Goal: Information Seeking & Learning: Find specific fact

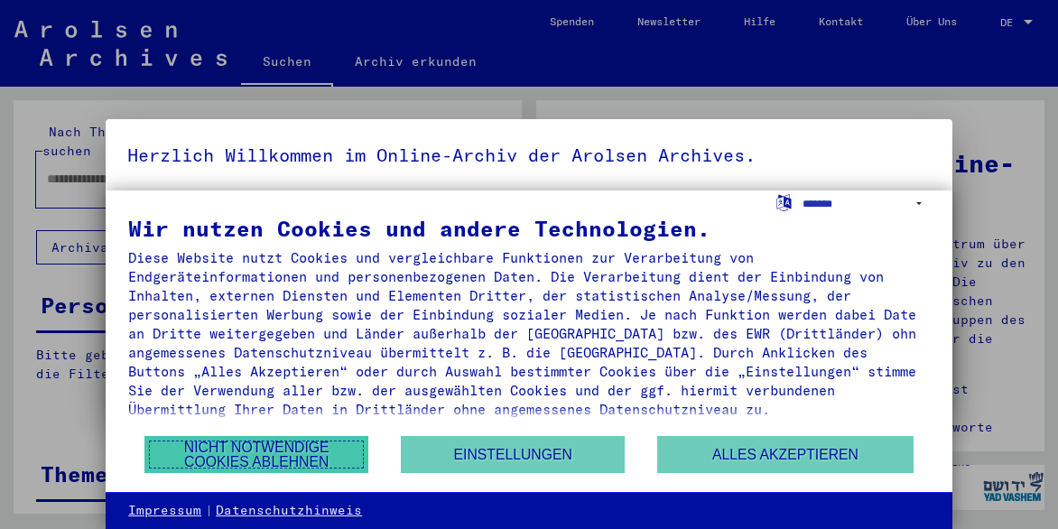
click at [312, 452] on button "Nicht notwendige Cookies ablehnen" at bounding box center [256, 454] width 225 height 37
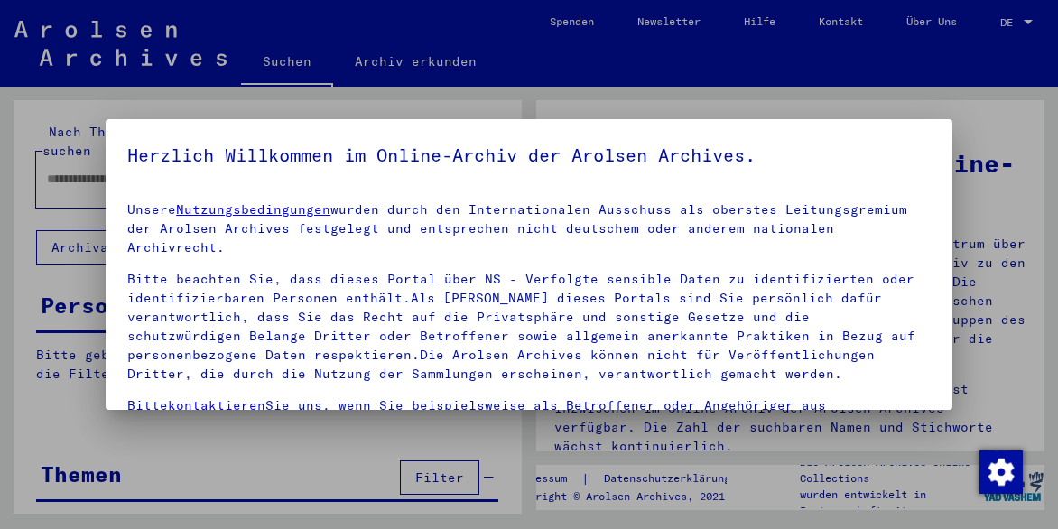
click at [1018, 270] on div at bounding box center [529, 264] width 1058 height 529
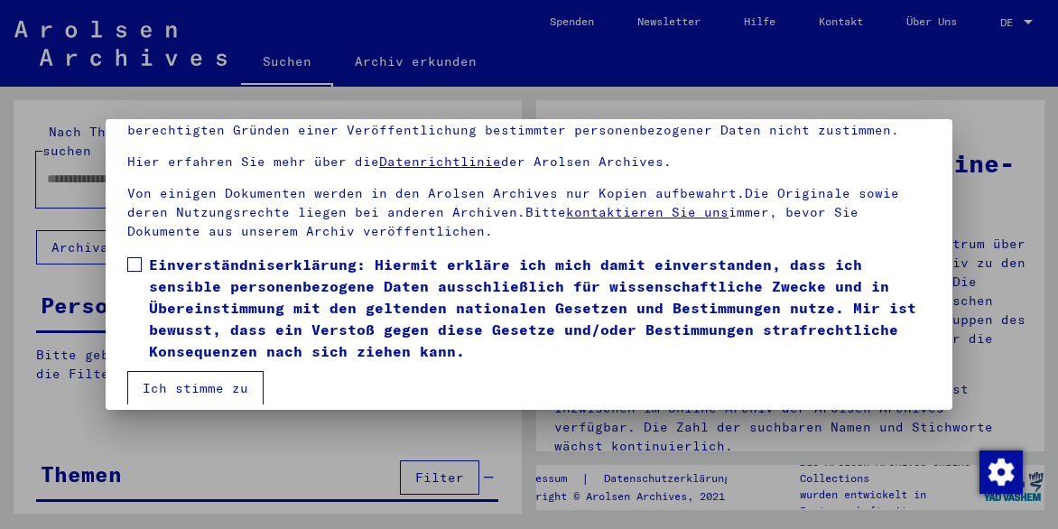
scroll to position [143, 0]
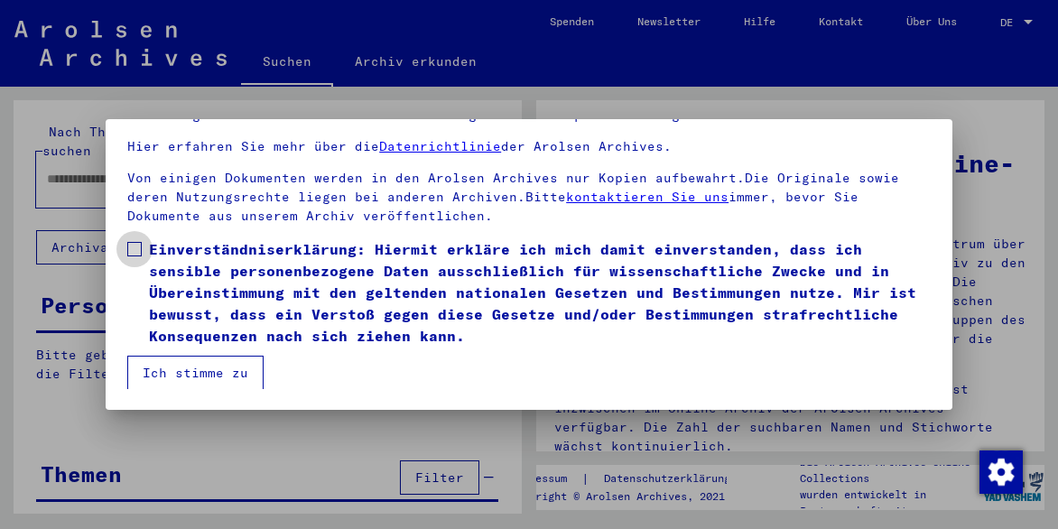
click at [133, 246] on span at bounding box center [134, 249] width 14 height 14
drag, startPoint x: 179, startPoint y: 372, endPoint x: 172, endPoint y: 394, distance: 23.4
click at [176, 375] on button "Ich stimme zu" at bounding box center [195, 373] width 136 height 34
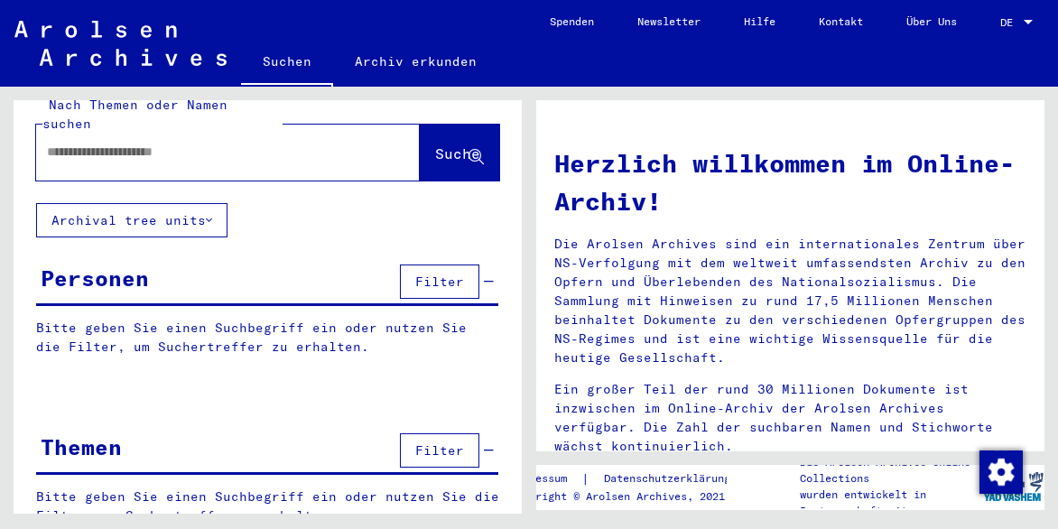
scroll to position [49, 0]
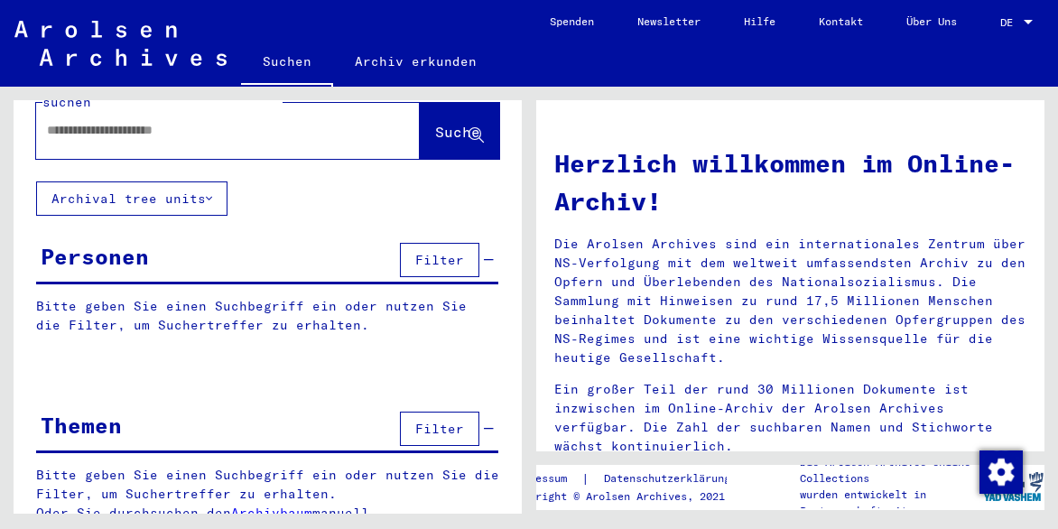
click at [99, 240] on div "Personen" at bounding box center [95, 256] width 108 height 32
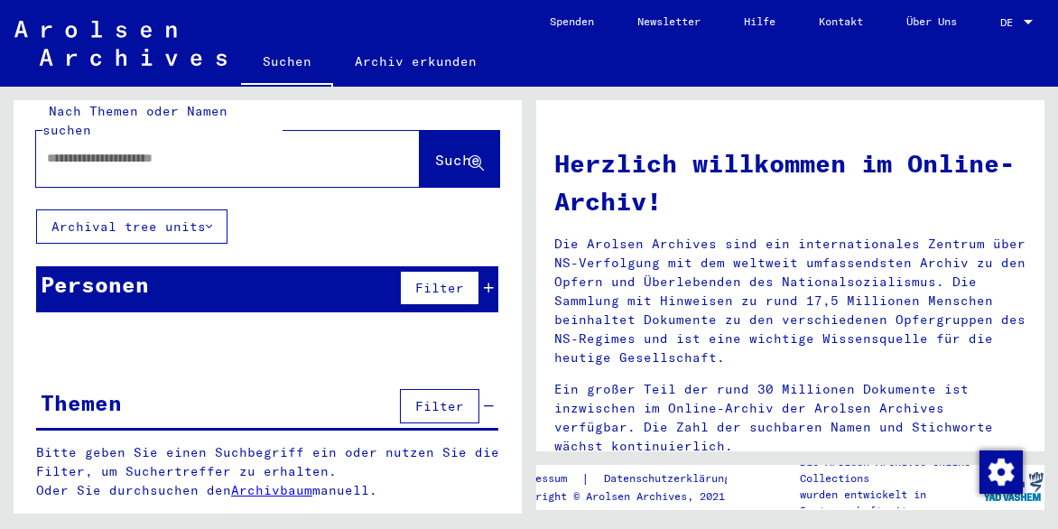
scroll to position [0, 0]
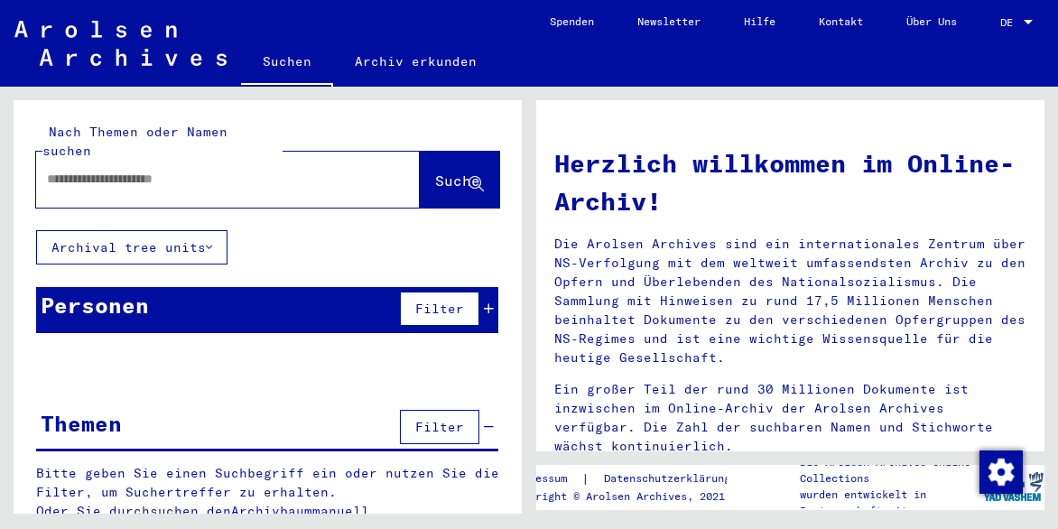
click at [441, 301] on span "Filter" at bounding box center [439, 309] width 49 height 16
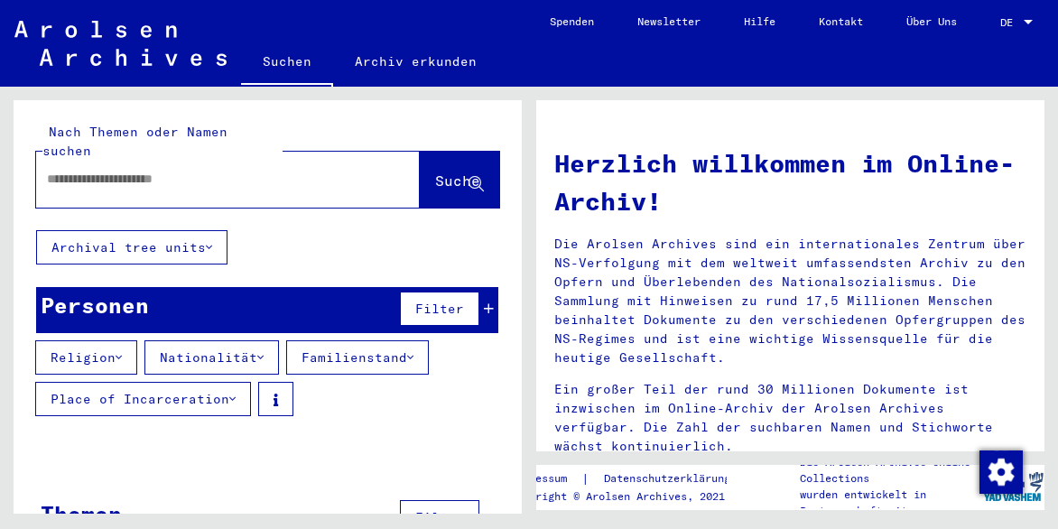
click at [63, 289] on div "Personen" at bounding box center [95, 305] width 108 height 32
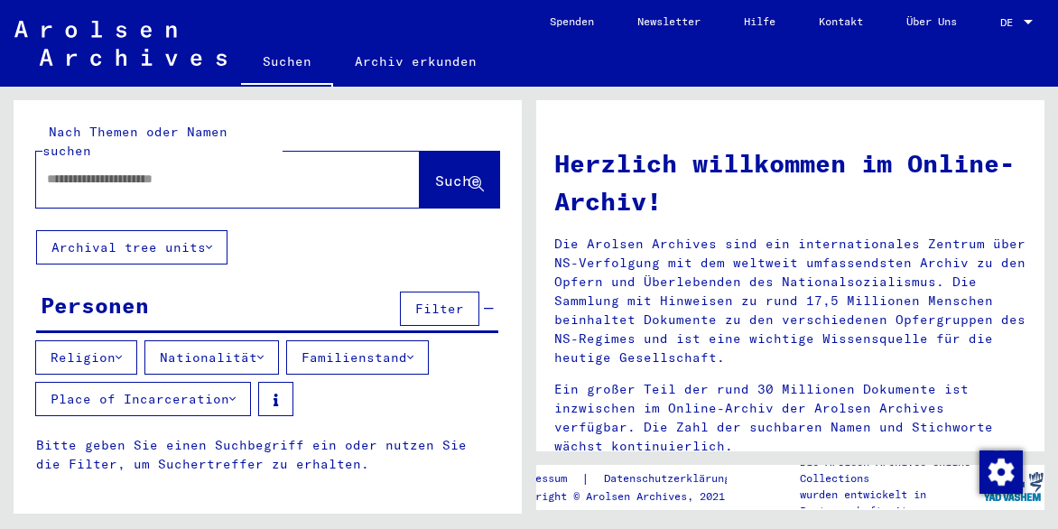
click at [150, 287] on div "Personen Filter" at bounding box center [267, 310] width 462 height 46
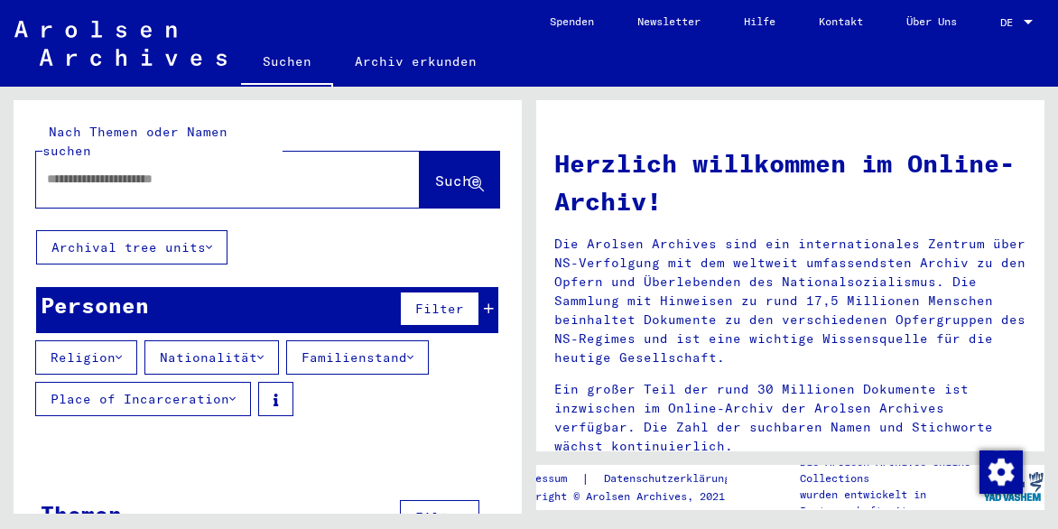
click at [65, 170] on input "text" at bounding box center [206, 179] width 319 height 19
click at [83, 170] on input "*********" at bounding box center [206, 179] width 319 height 19
type input "**********"
click at [468, 177] on icon at bounding box center [475, 184] width 15 height 15
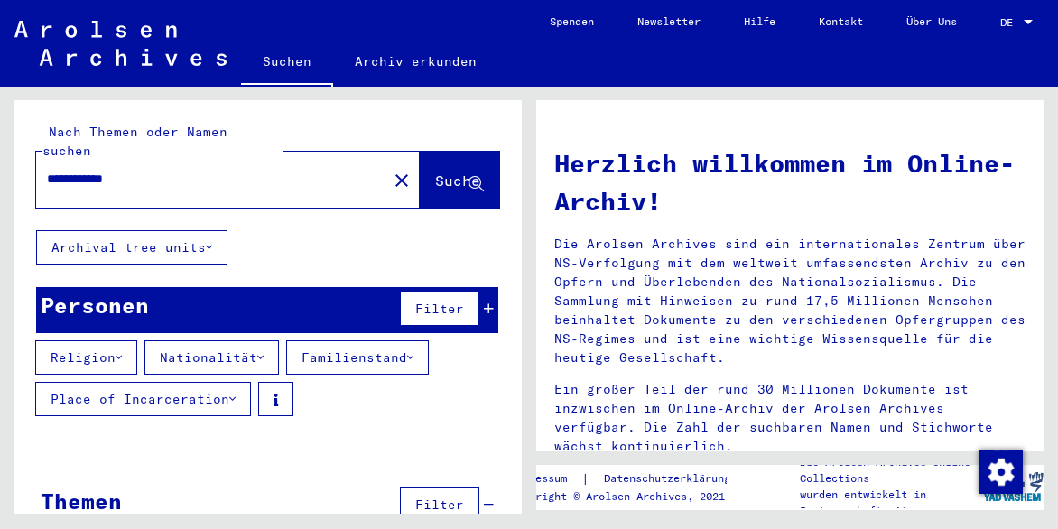
click at [110, 340] on button "Religion" at bounding box center [86, 357] width 102 height 34
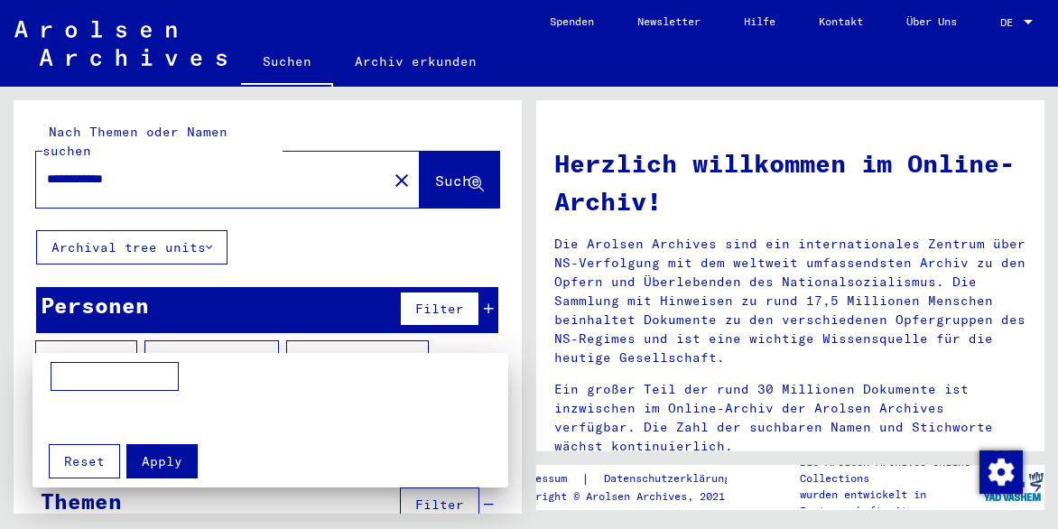
click at [65, 371] on input at bounding box center [115, 376] width 128 height 29
type input "******"
click at [232, 331] on div at bounding box center [529, 264] width 1058 height 529
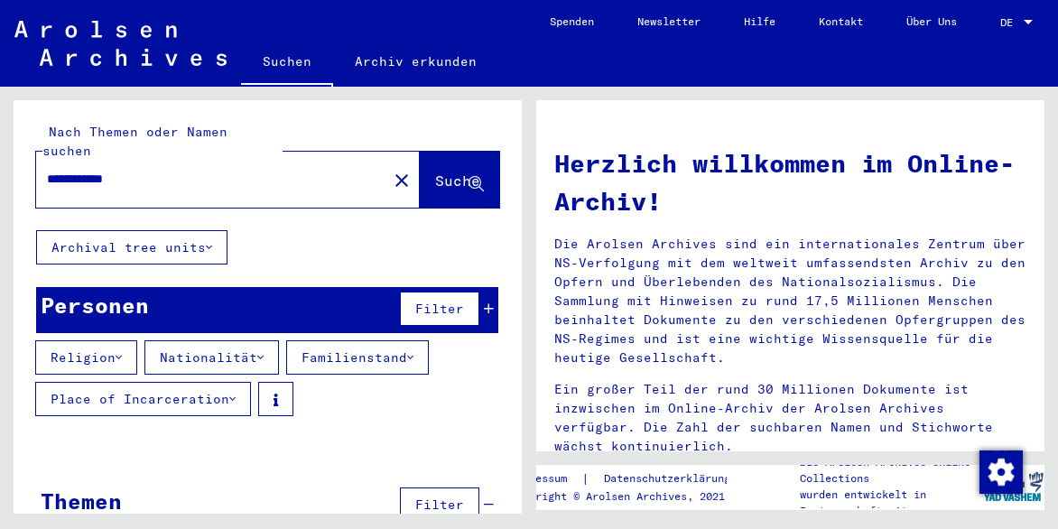
click at [122, 351] on icon at bounding box center [119, 357] width 6 height 13
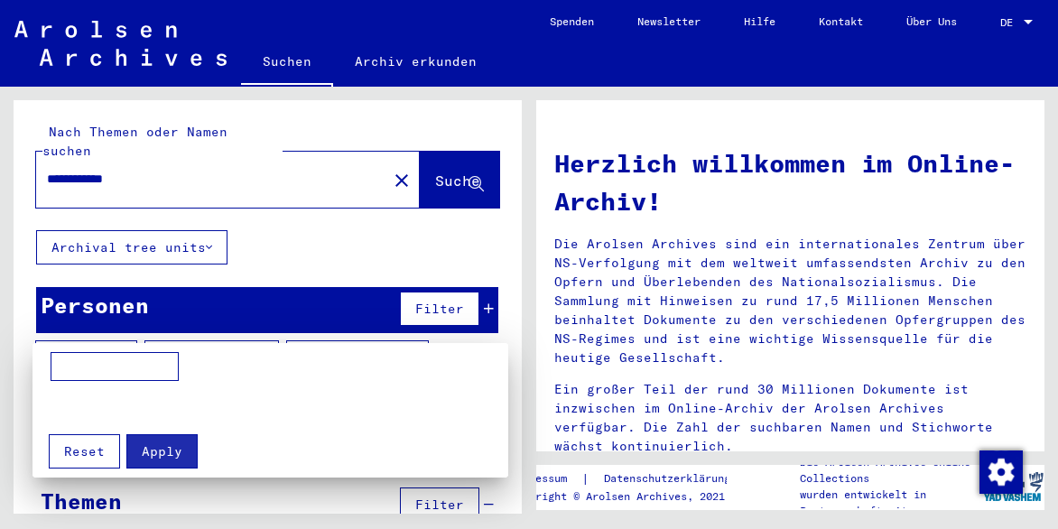
click at [58, 362] on input at bounding box center [115, 366] width 128 height 29
type input "******"
click at [268, 338] on div at bounding box center [529, 264] width 1058 height 529
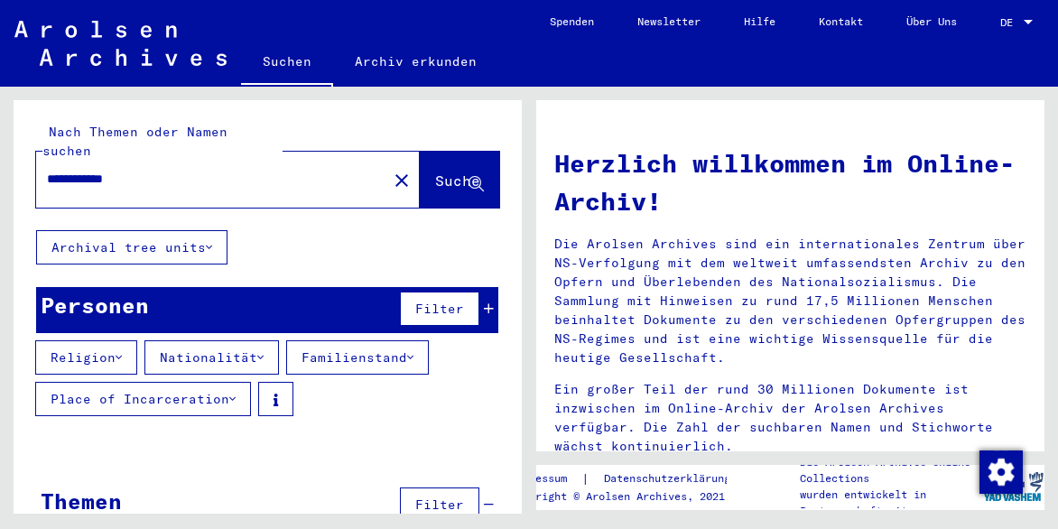
click at [413, 351] on icon at bounding box center [410, 357] width 6 height 13
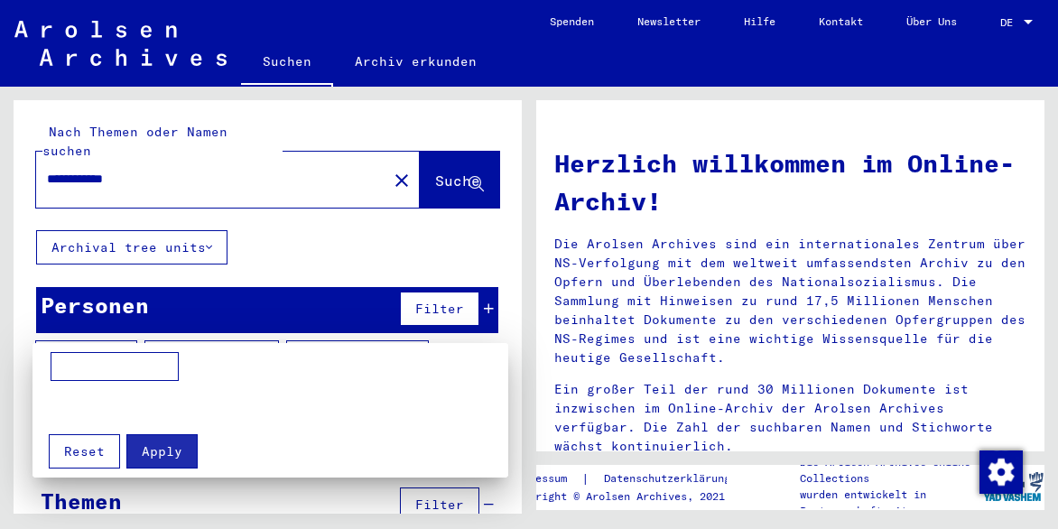
click at [269, 335] on div at bounding box center [529, 264] width 1058 height 529
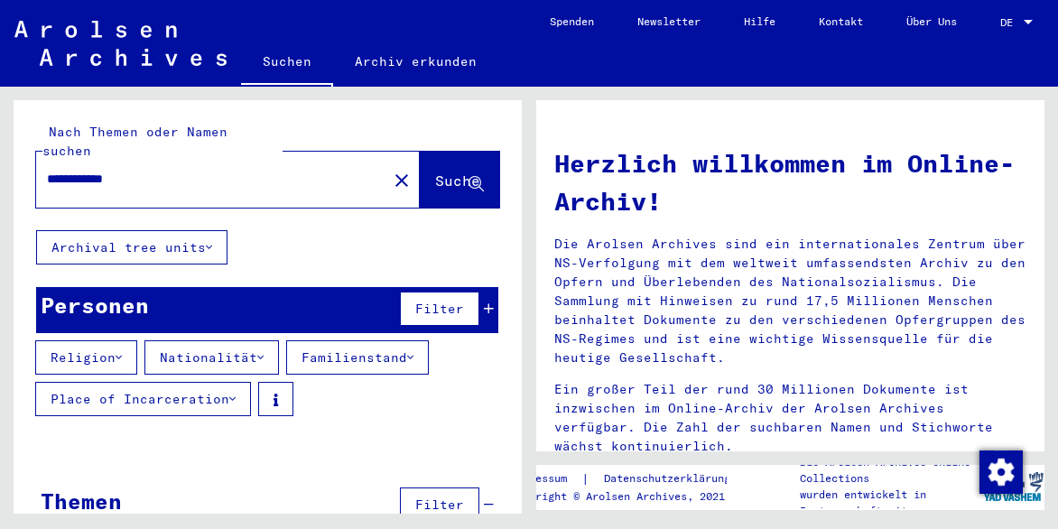
scroll to position [25, 0]
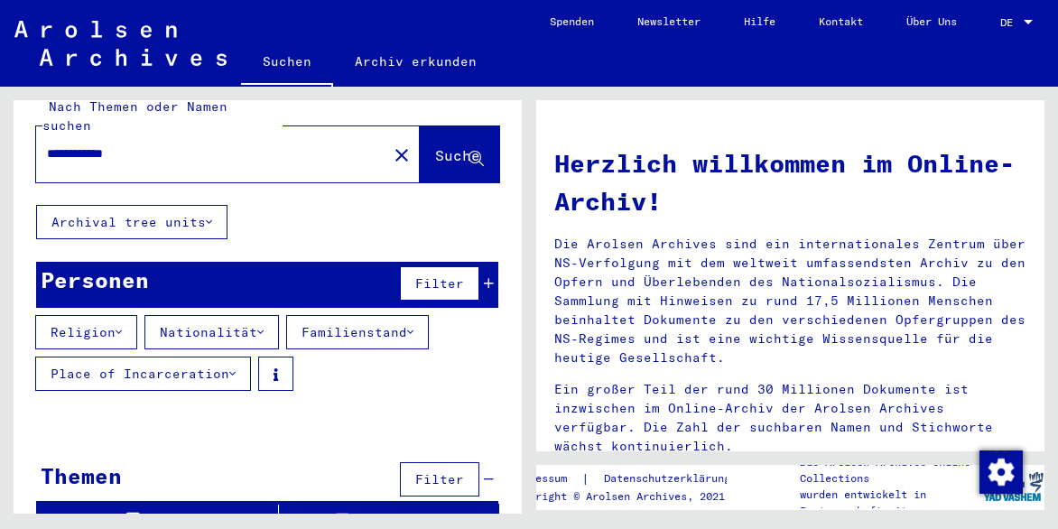
click at [236, 367] on icon at bounding box center [232, 373] width 6 height 13
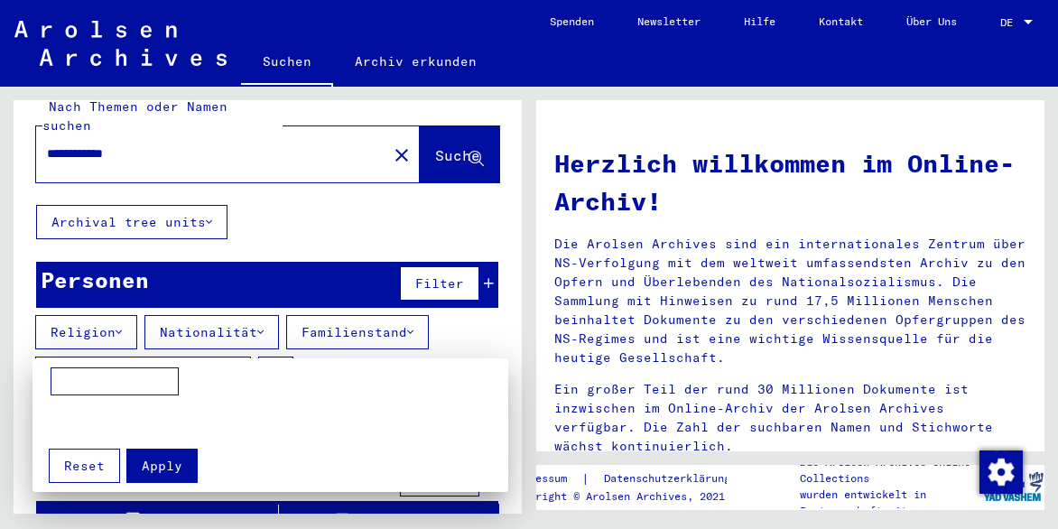
click at [471, 256] on div at bounding box center [529, 264] width 1058 height 529
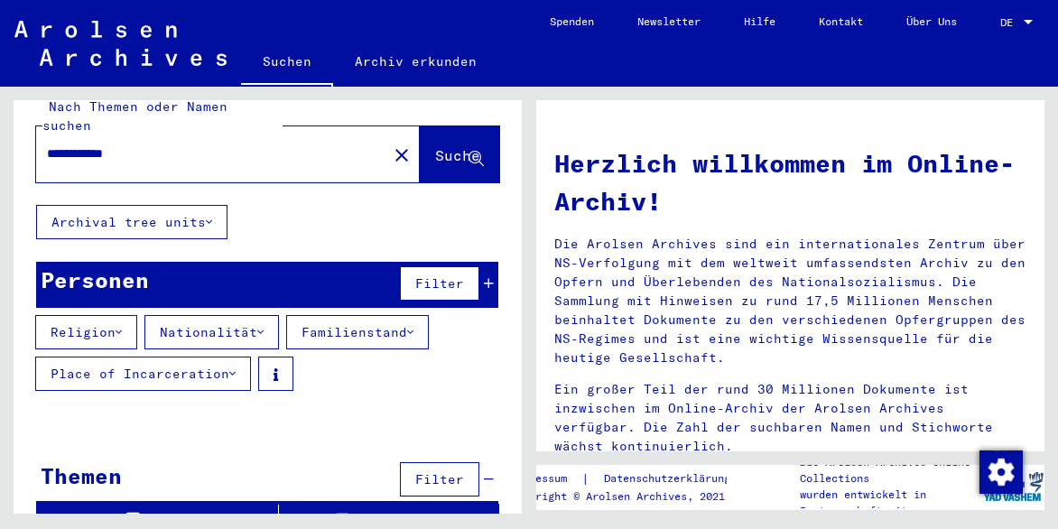
drag, startPoint x: 427, startPoint y: 236, endPoint x: 395, endPoint y: 319, distance: 88.9
click at [395, 319] on button "Familienstand" at bounding box center [357, 332] width 143 height 34
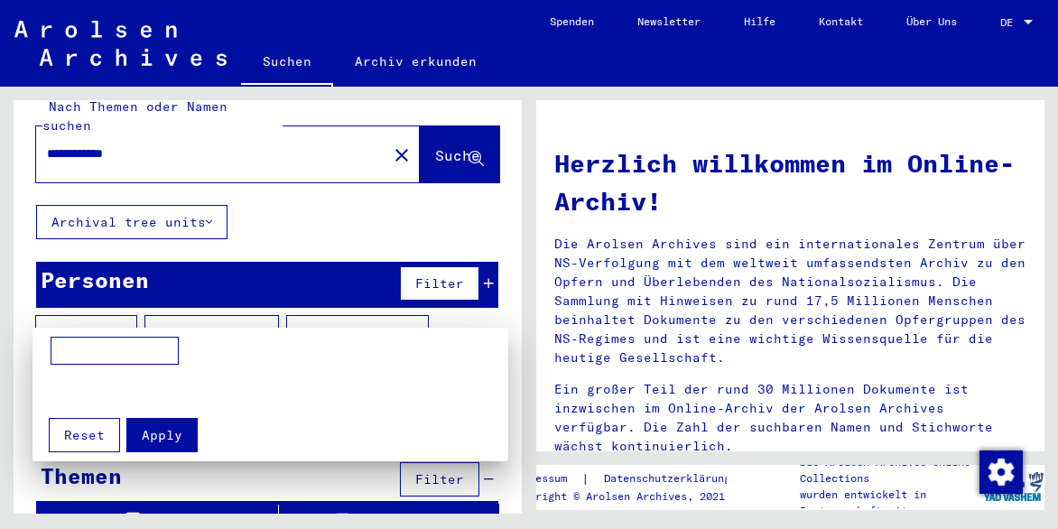
click at [458, 133] on div at bounding box center [529, 264] width 1058 height 529
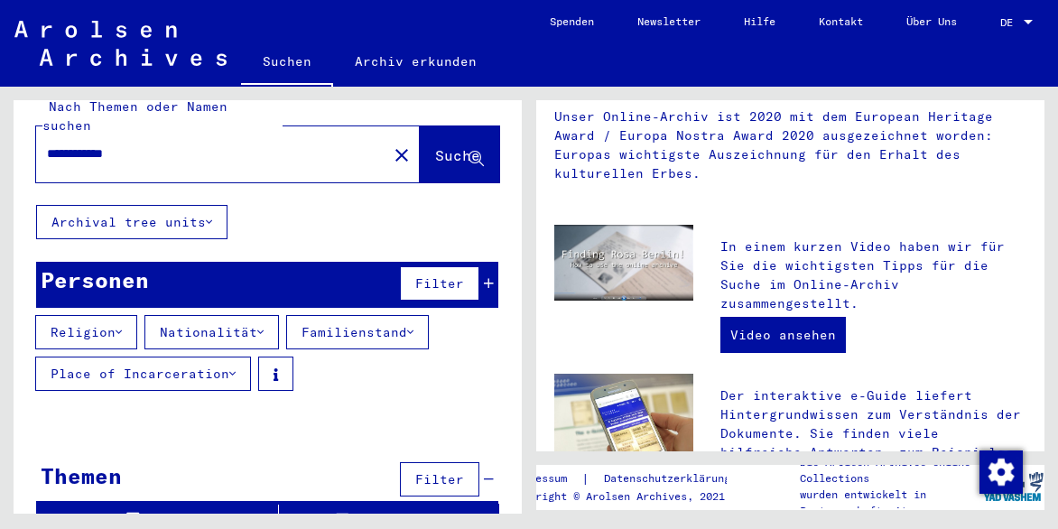
click at [121, 326] on icon at bounding box center [119, 332] width 6 height 13
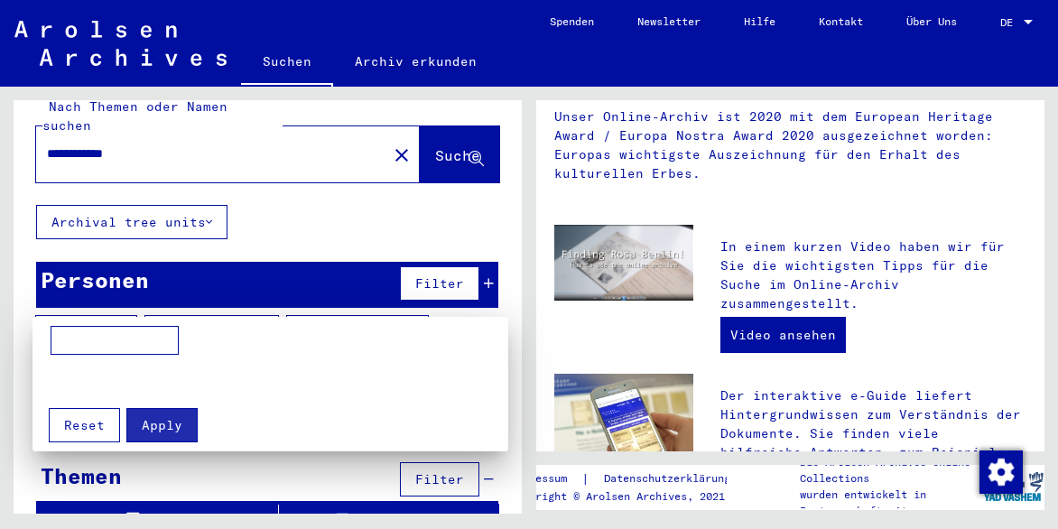
click at [68, 338] on input at bounding box center [115, 340] width 128 height 29
type input "*******"
click at [271, 307] on div at bounding box center [529, 264] width 1058 height 529
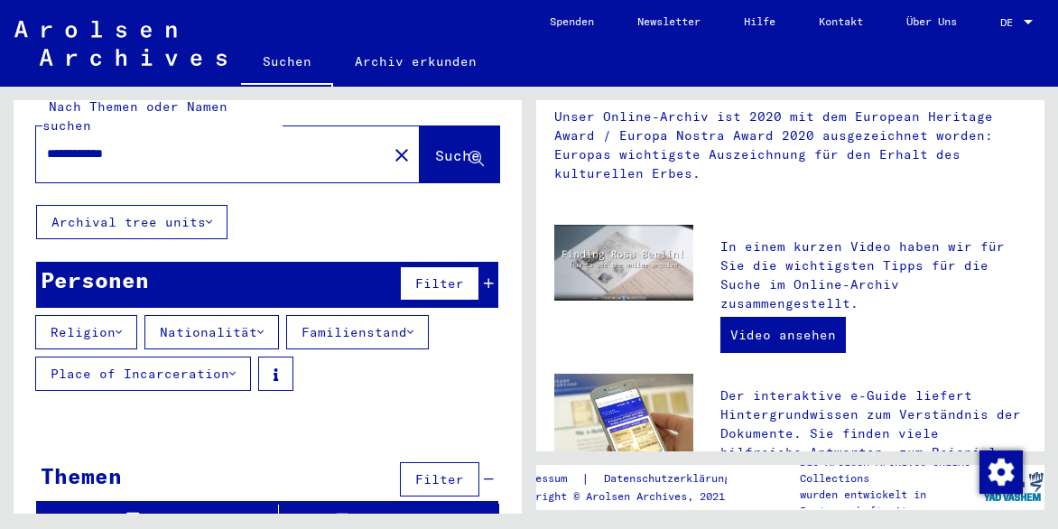
click at [334, 398] on mat-header-cell "Geburtsdatum" at bounding box center [366, 423] width 73 height 51
click at [428, 315] on button "Familienstand" at bounding box center [357, 332] width 143 height 34
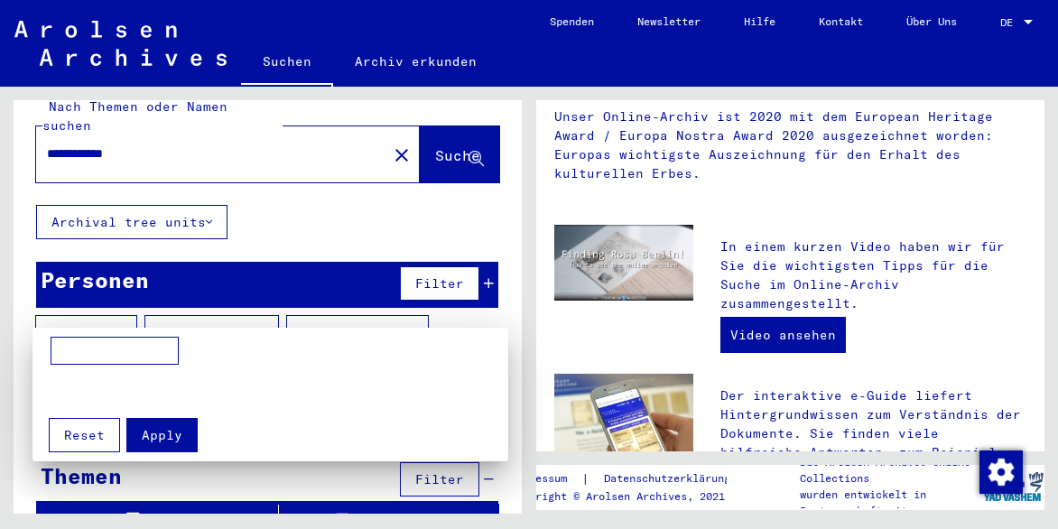
click at [425, 310] on div at bounding box center [529, 264] width 1058 height 529
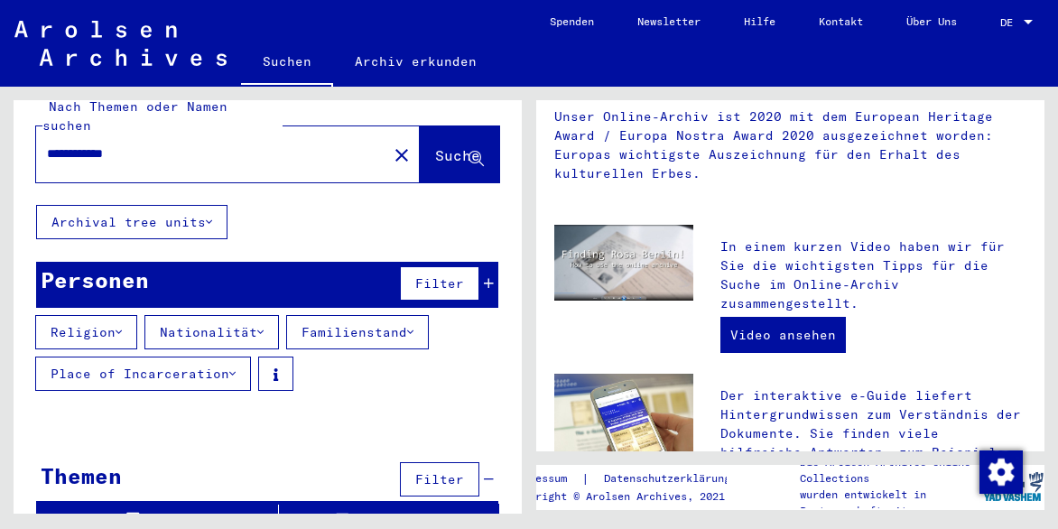
click at [43, 357] on button "Place of Incarceration" at bounding box center [143, 374] width 216 height 34
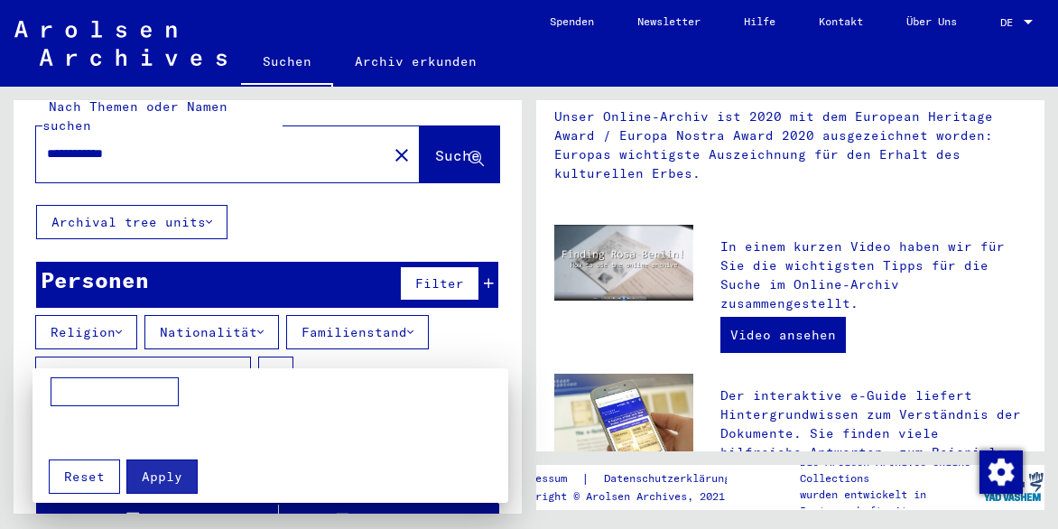
click at [52, 390] on input at bounding box center [115, 391] width 128 height 29
type input "**********"
drag, startPoint x: 386, startPoint y: 452, endPoint x: 409, endPoint y: 452, distance: 22.6
click at [394, 452] on div "Apply Reset" at bounding box center [271, 470] width 458 height 47
click at [270, 305] on div at bounding box center [529, 264] width 1058 height 529
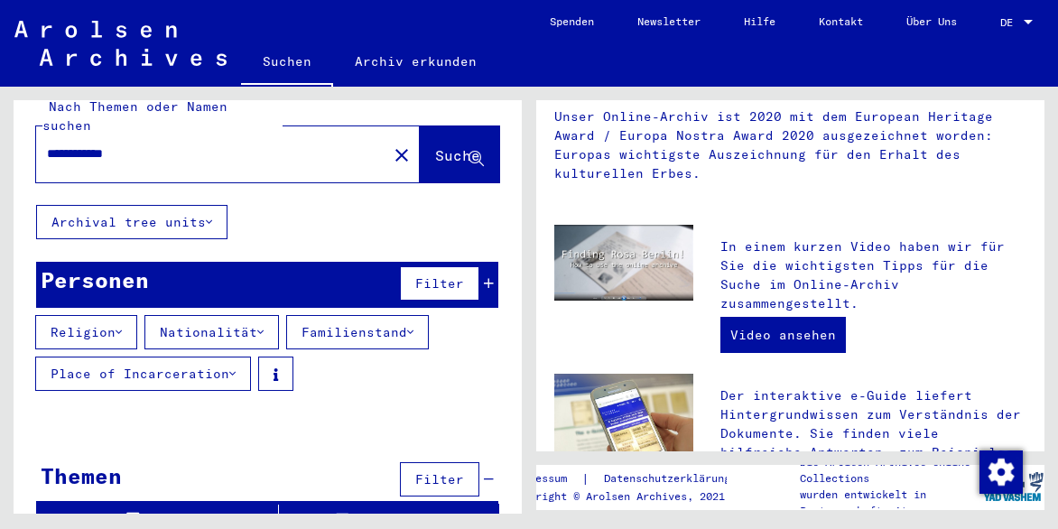
click at [264, 326] on icon at bounding box center [260, 332] width 6 height 13
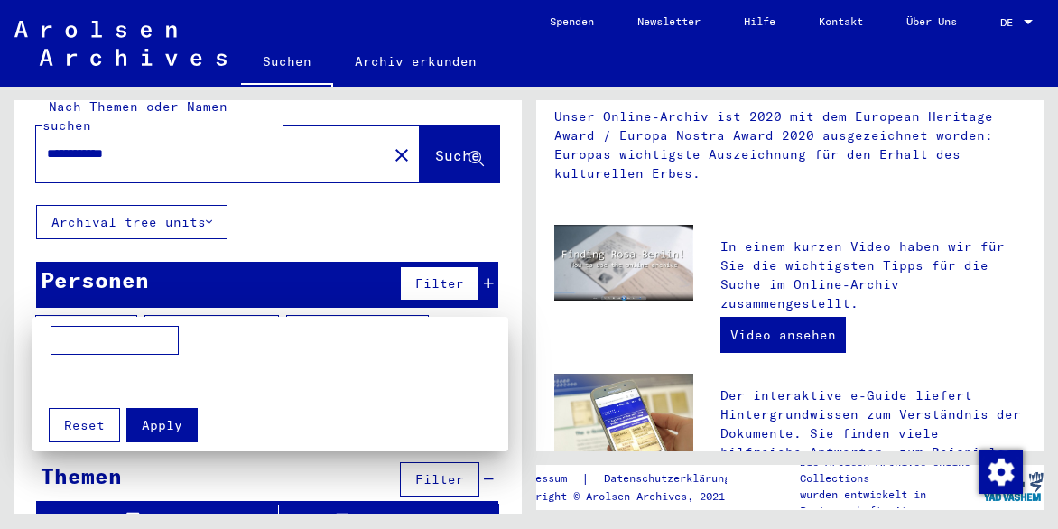
click at [70, 346] on input at bounding box center [115, 340] width 128 height 29
type input "*******"
click at [84, 431] on span "Reset" at bounding box center [84, 425] width 41 height 16
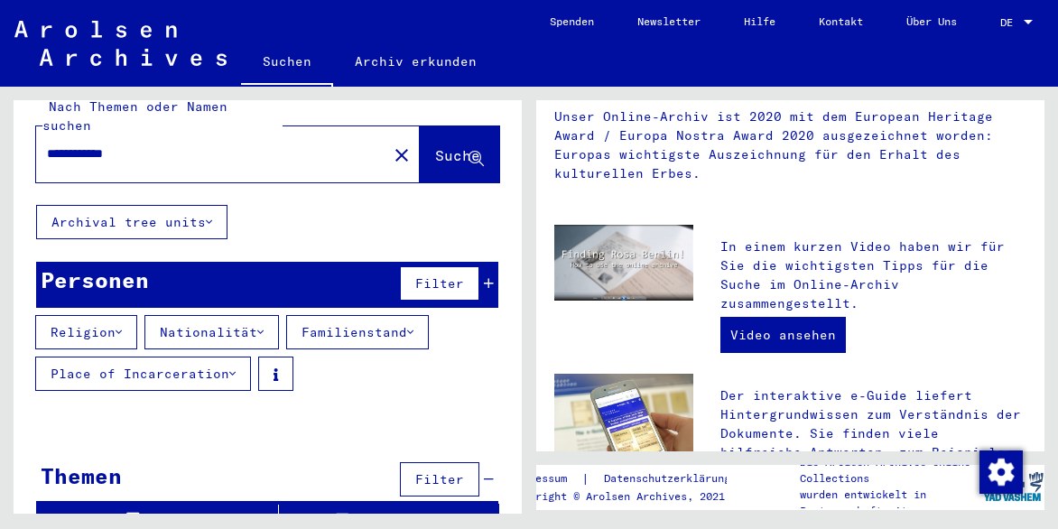
click at [415, 471] on span "Filter" at bounding box center [439, 479] width 49 height 16
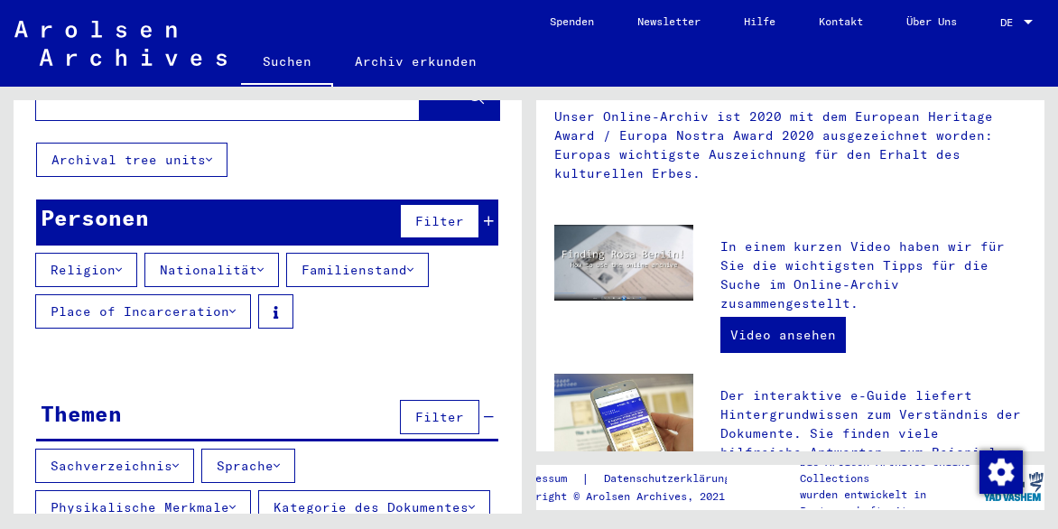
scroll to position [0, 0]
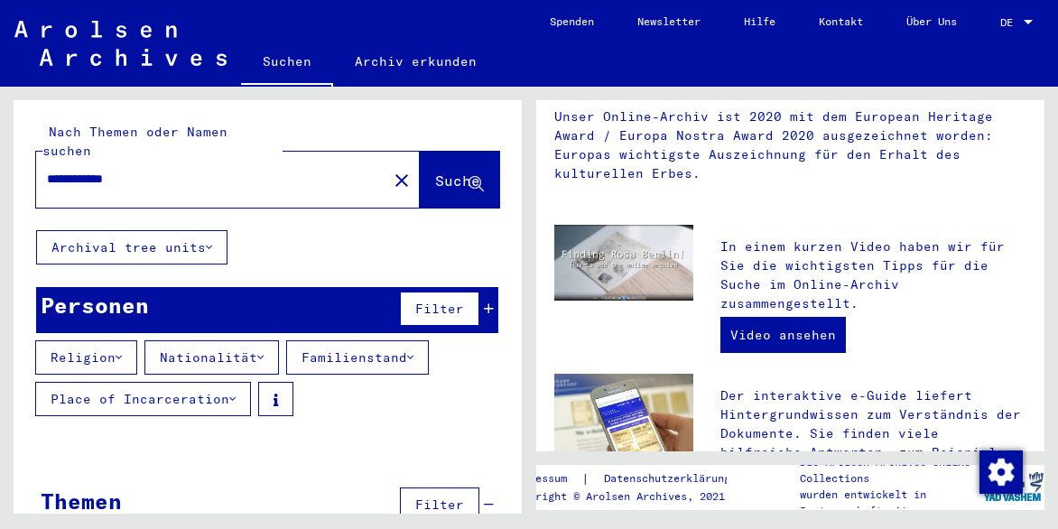
click at [468, 177] on icon at bounding box center [475, 184] width 15 height 15
click at [484, 302] on icon at bounding box center [489, 308] width 10 height 13
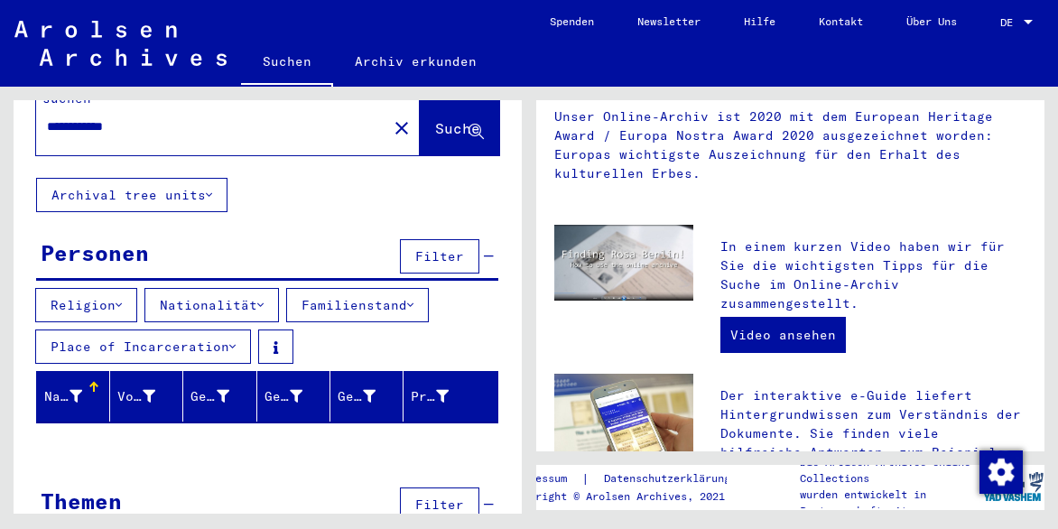
scroll to position [90, 0]
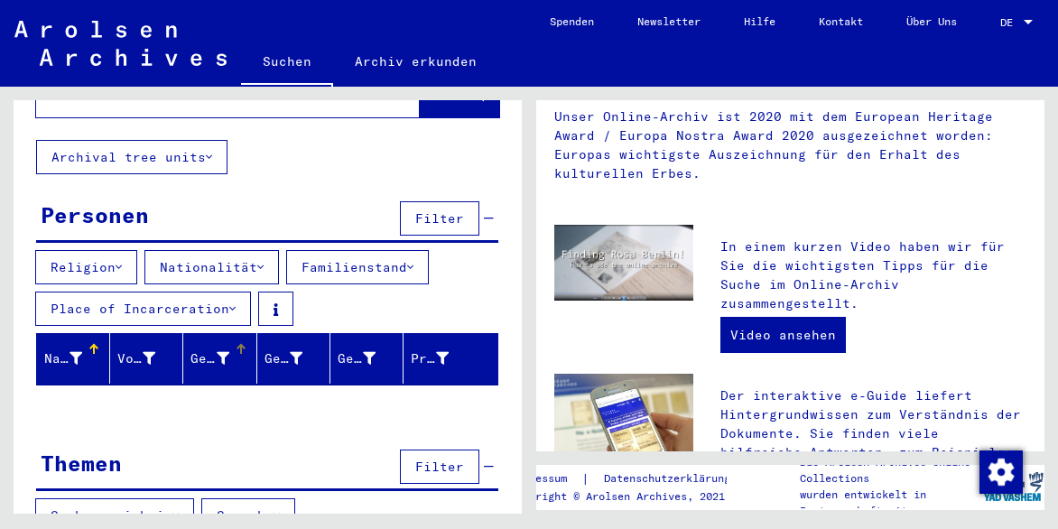
click at [217, 352] on icon at bounding box center [223, 358] width 13 height 13
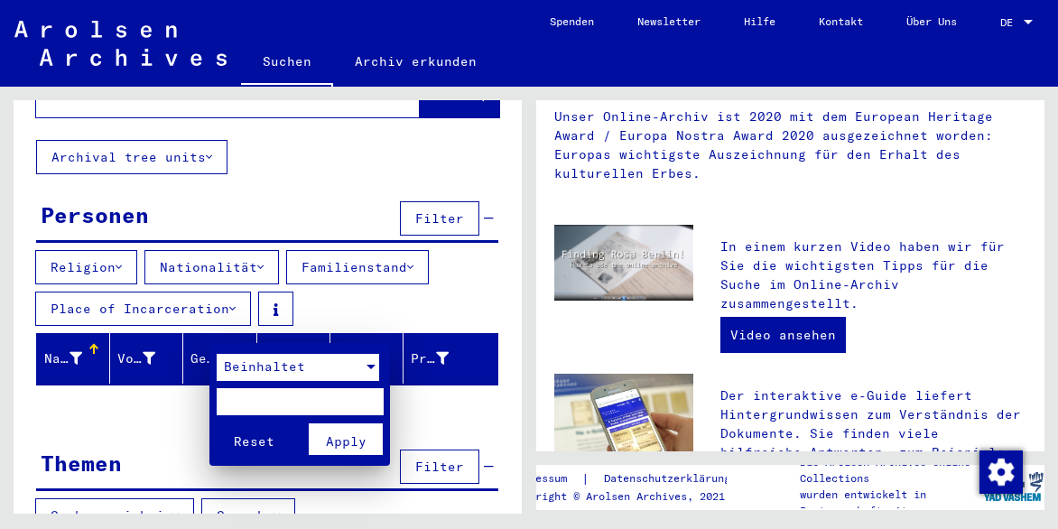
click at [372, 369] on div at bounding box center [371, 367] width 16 height 27
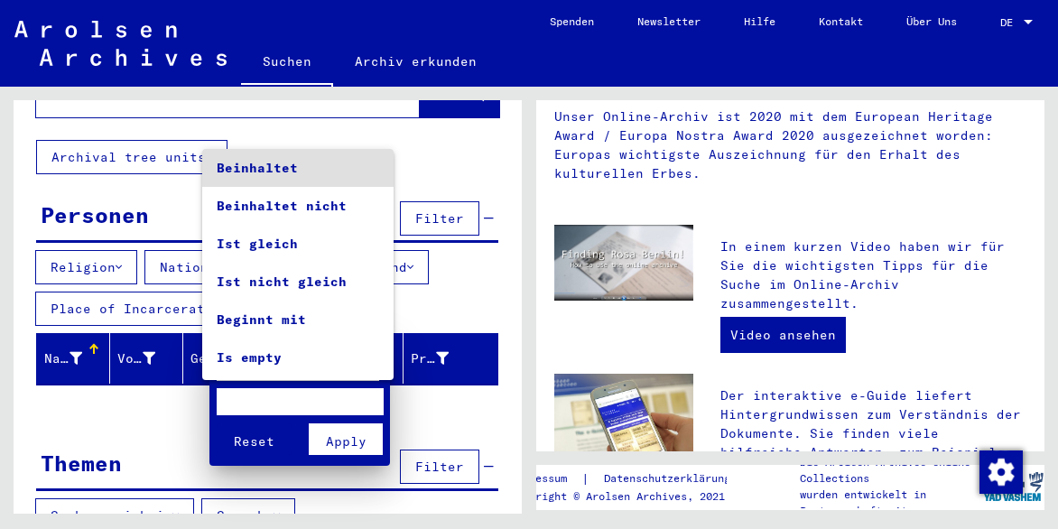
click at [439, 407] on div at bounding box center [529, 264] width 1058 height 529
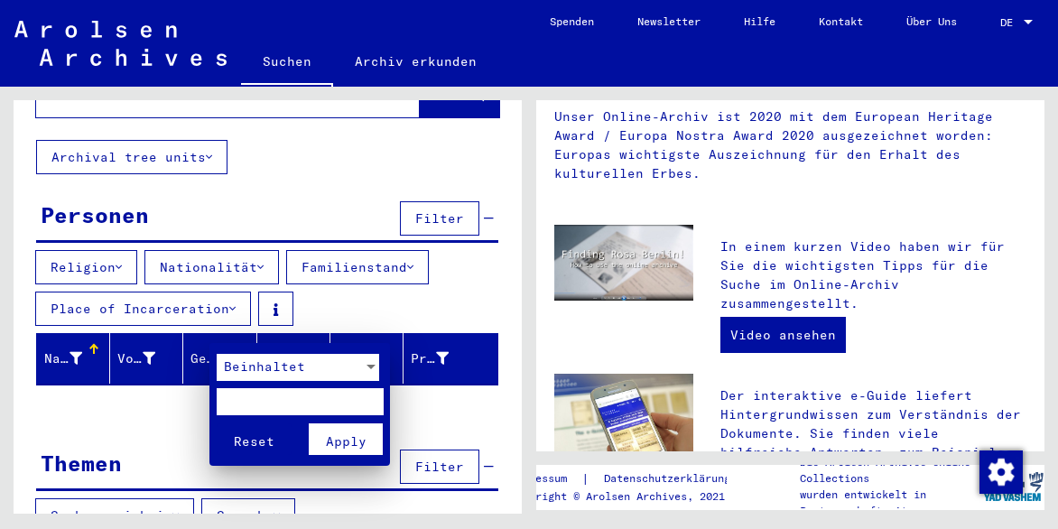
click at [72, 331] on div at bounding box center [529, 264] width 1058 height 529
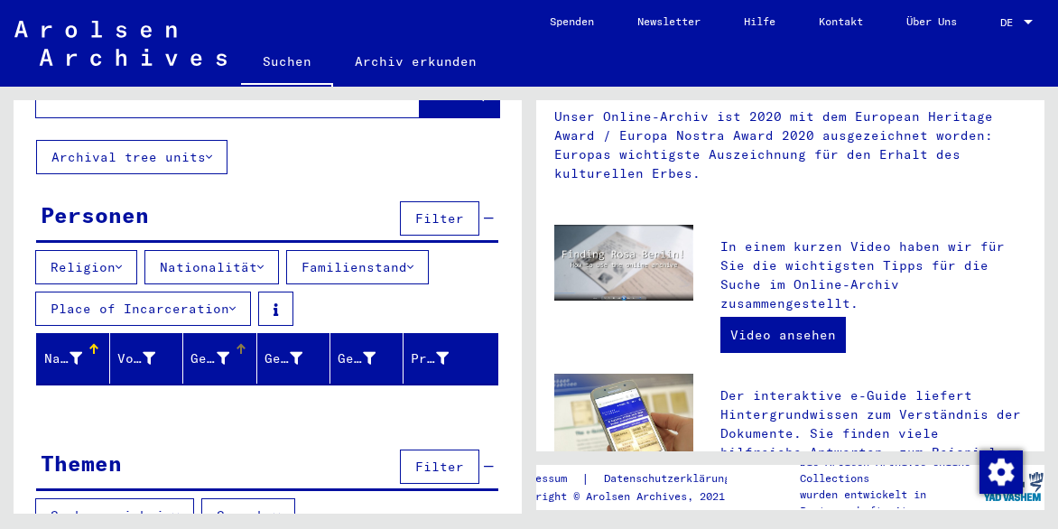
click at [71, 352] on icon at bounding box center [76, 358] width 13 height 13
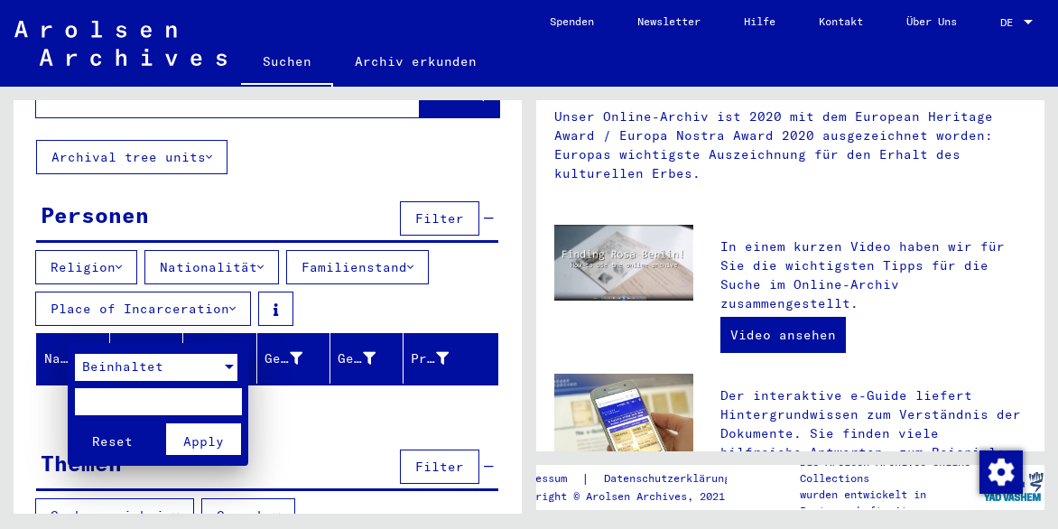
click at [227, 369] on div at bounding box center [229, 367] width 16 height 27
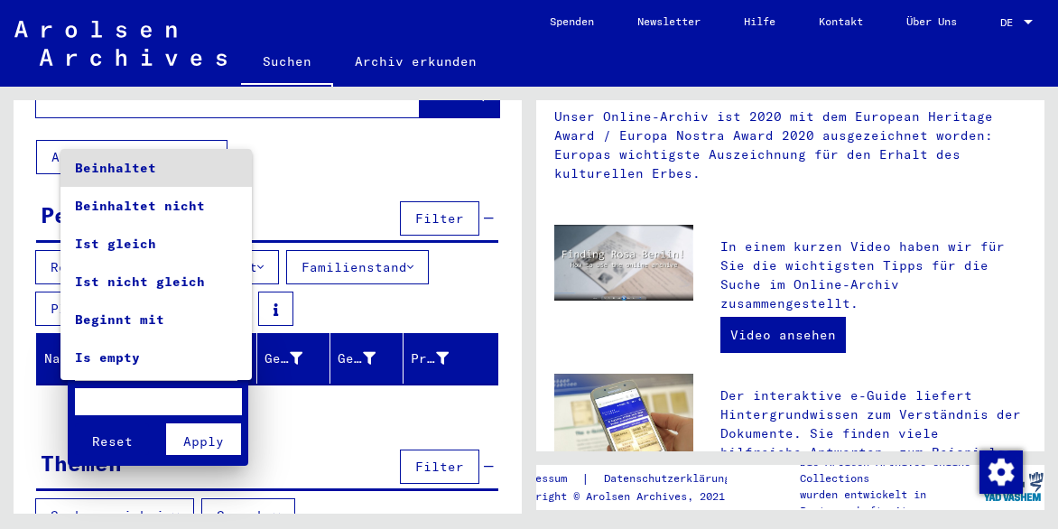
click at [298, 396] on div at bounding box center [529, 264] width 1058 height 529
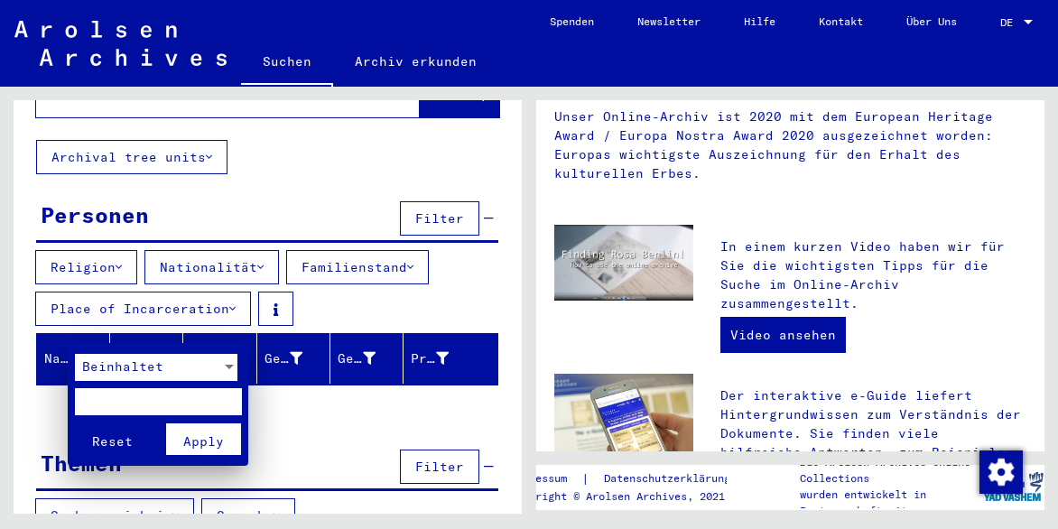
drag, startPoint x: 1037, startPoint y: 270, endPoint x: 1041, endPoint y: 441, distance: 171.5
click at [1041, 441] on div at bounding box center [529, 264] width 1058 height 529
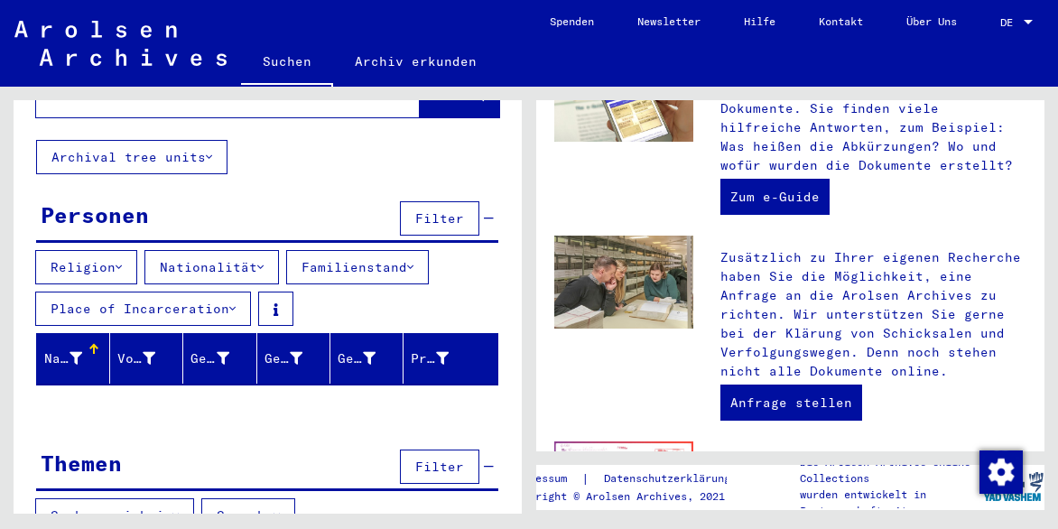
scroll to position [722, 0]
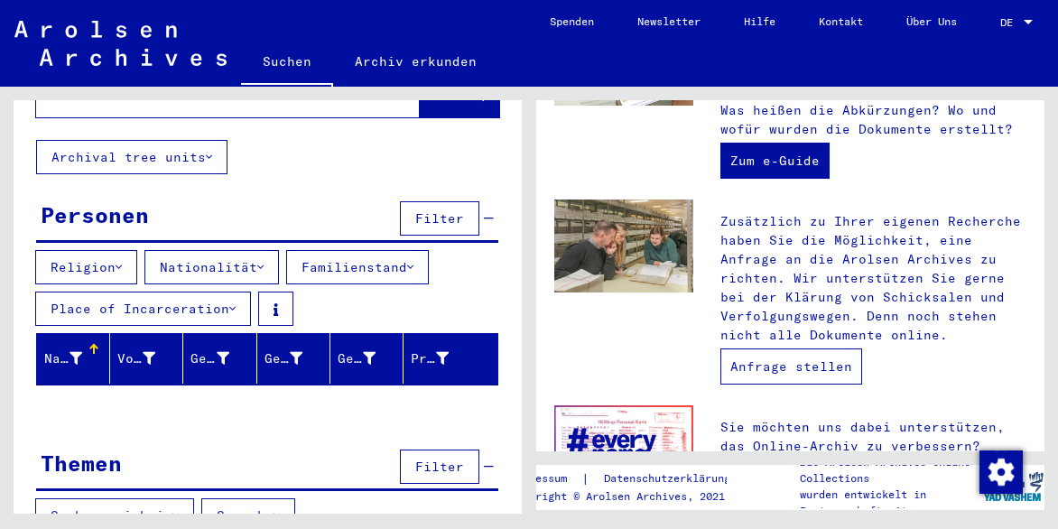
click at [797, 368] on link "Anfrage stellen" at bounding box center [791, 366] width 142 height 36
